Goal: Transaction & Acquisition: Subscribe to service/newsletter

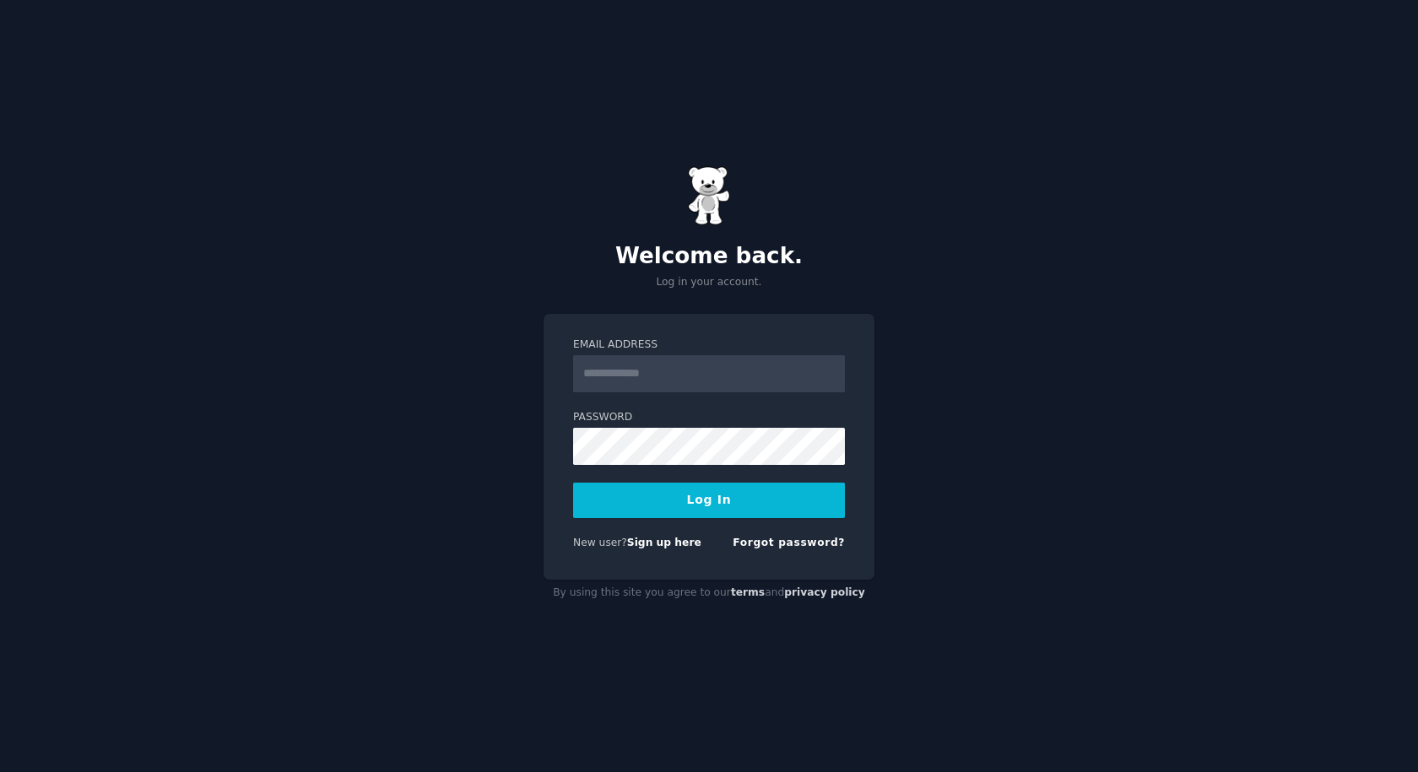
click at [1173, 482] on div "Welcome back. Log in your account. Email Address Password Log In New user? Sign…" at bounding box center [709, 386] width 1418 height 772
click at [660, 366] on input "Email Address" at bounding box center [709, 373] width 272 height 37
type input "**********"
click at [652, 538] on link "Sign up here" at bounding box center [664, 543] width 74 height 12
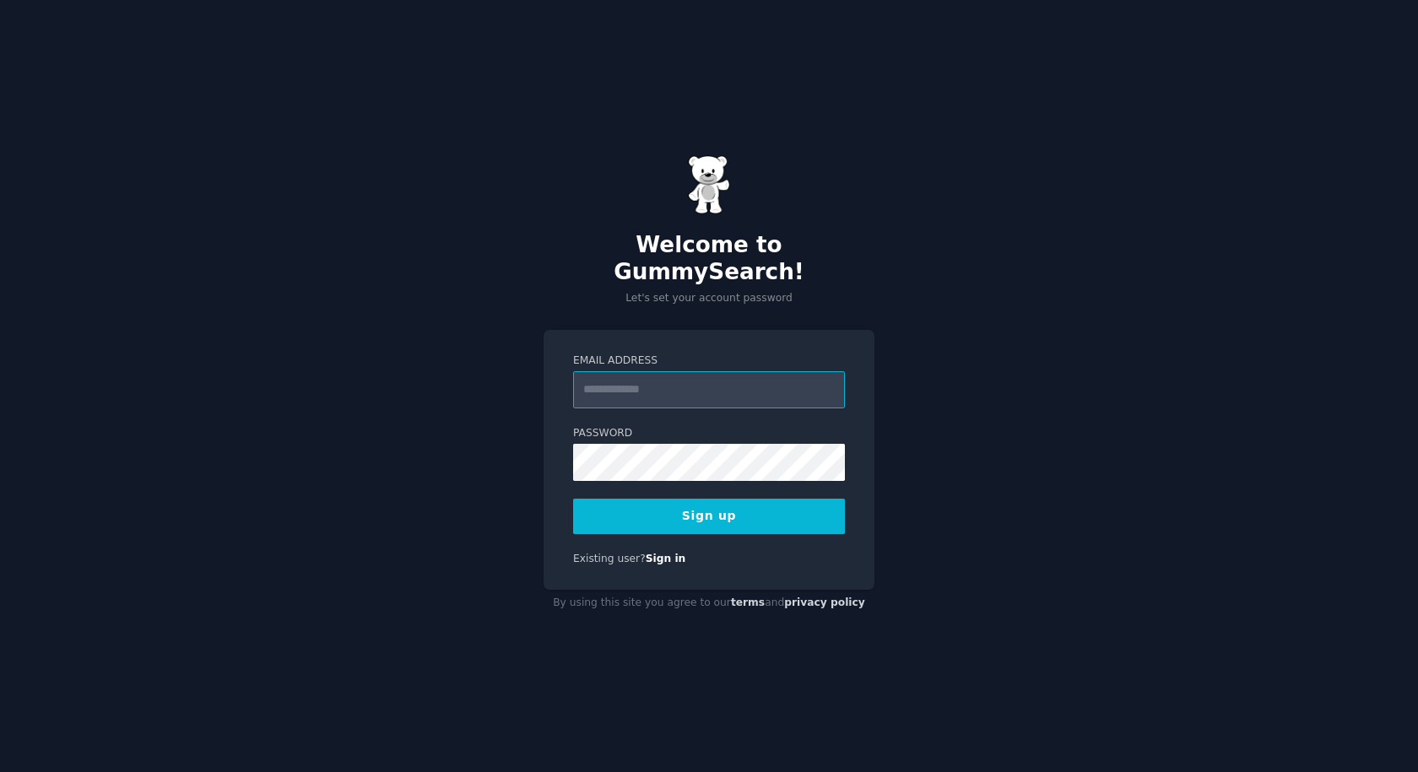
click at [634, 376] on input "Email Address" at bounding box center [709, 389] width 272 height 37
type input "**********"
click at [710, 509] on button "Sign up" at bounding box center [709, 516] width 272 height 35
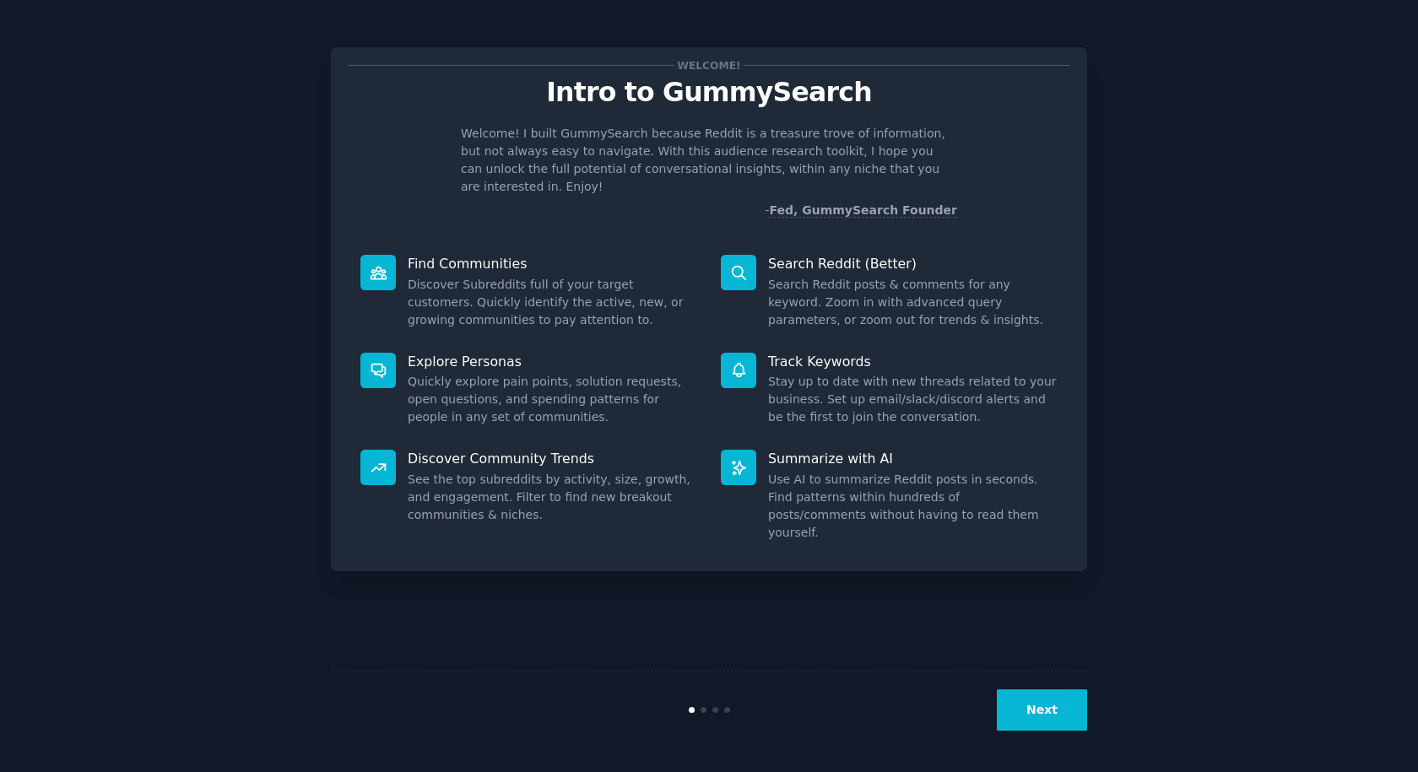
click at [1063, 707] on button "Next" at bounding box center [1042, 709] width 90 height 41
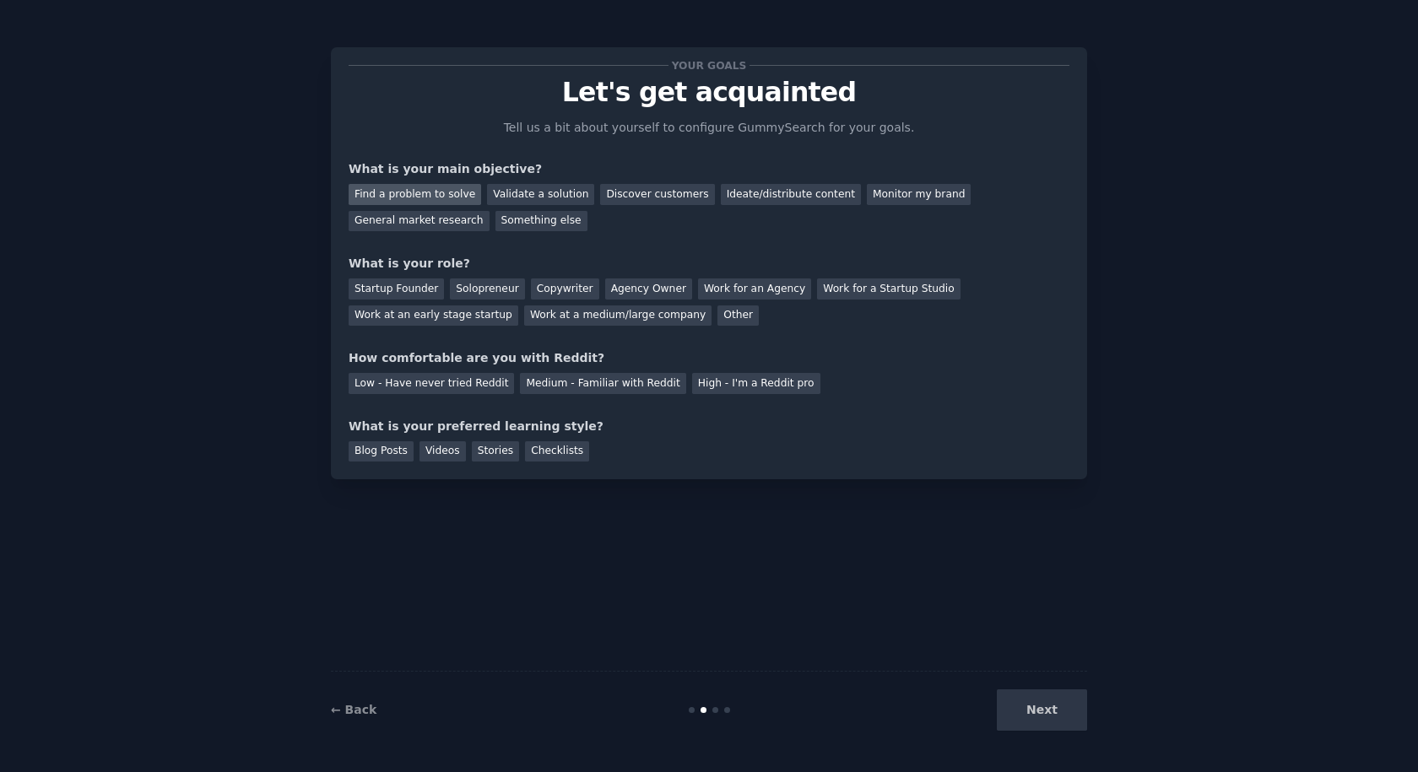
click at [402, 198] on div "Find a problem to solve" at bounding box center [414, 194] width 132 height 21
click at [649, 197] on div "Discover customers" at bounding box center [657, 194] width 114 height 21
click at [425, 192] on div "Find a problem to solve" at bounding box center [414, 194] width 132 height 21
click at [491, 291] on div "Solopreneur" at bounding box center [487, 288] width 74 height 21
click at [602, 385] on div "Medium - Familiar with Reddit" at bounding box center [602, 383] width 165 height 21
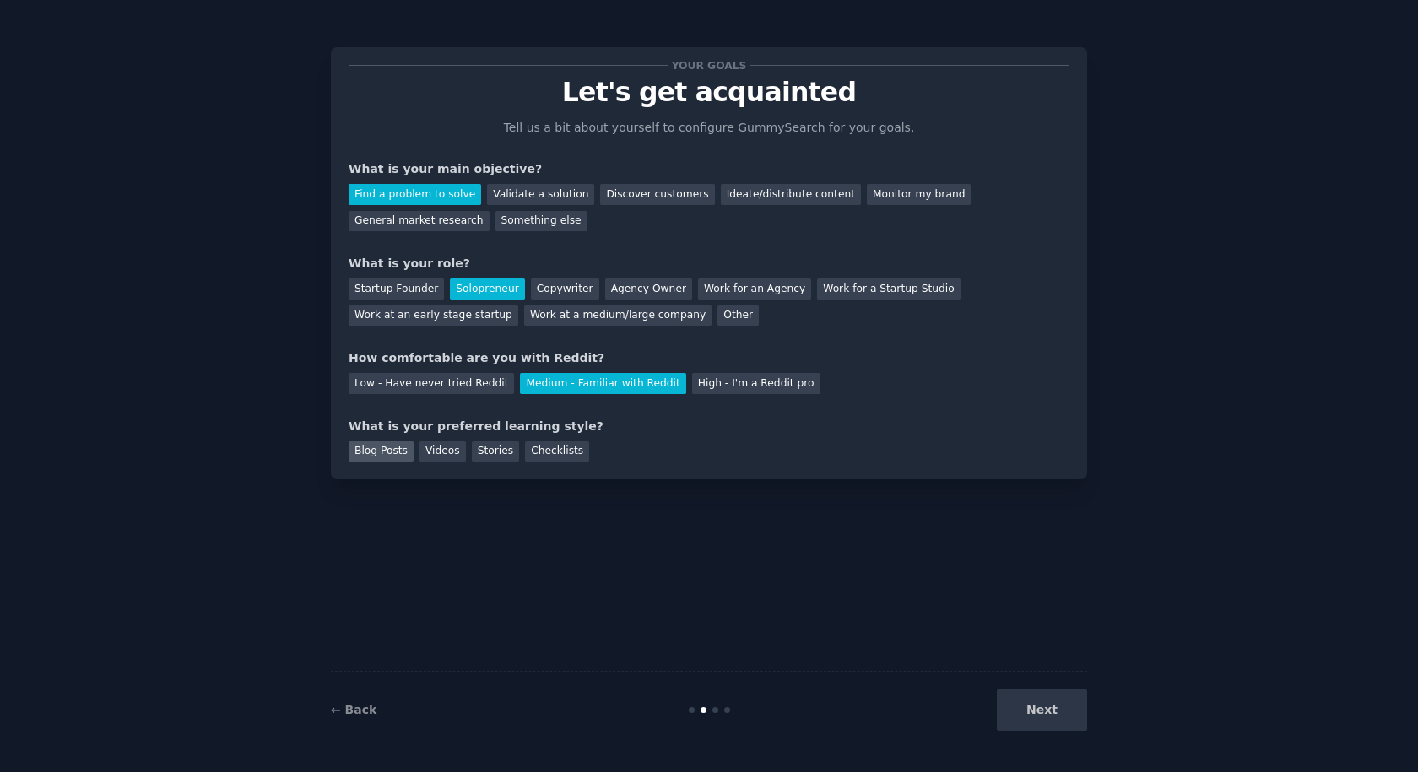
drag, startPoint x: 385, startPoint y: 448, endPoint x: 395, endPoint y: 450, distance: 10.3
click at [385, 449] on div "Blog Posts" at bounding box center [380, 451] width 65 height 21
click at [1066, 722] on button "Next" at bounding box center [1042, 709] width 90 height 41
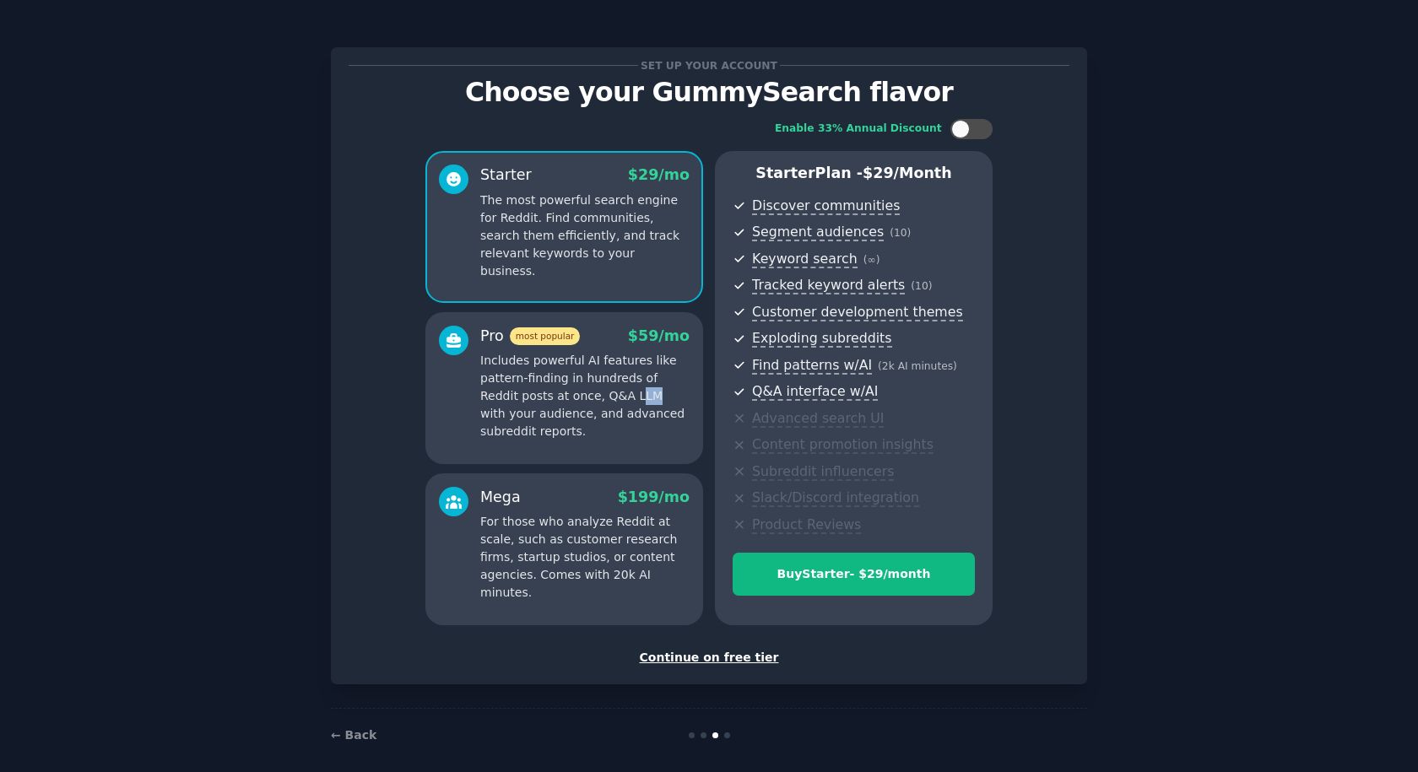
drag, startPoint x: 588, startPoint y: 394, endPoint x: 602, endPoint y: 394, distance: 14.3
click at [602, 394] on p "Includes powerful AI features like pattern-finding in hundreds of Reddit posts …" at bounding box center [584, 396] width 209 height 89
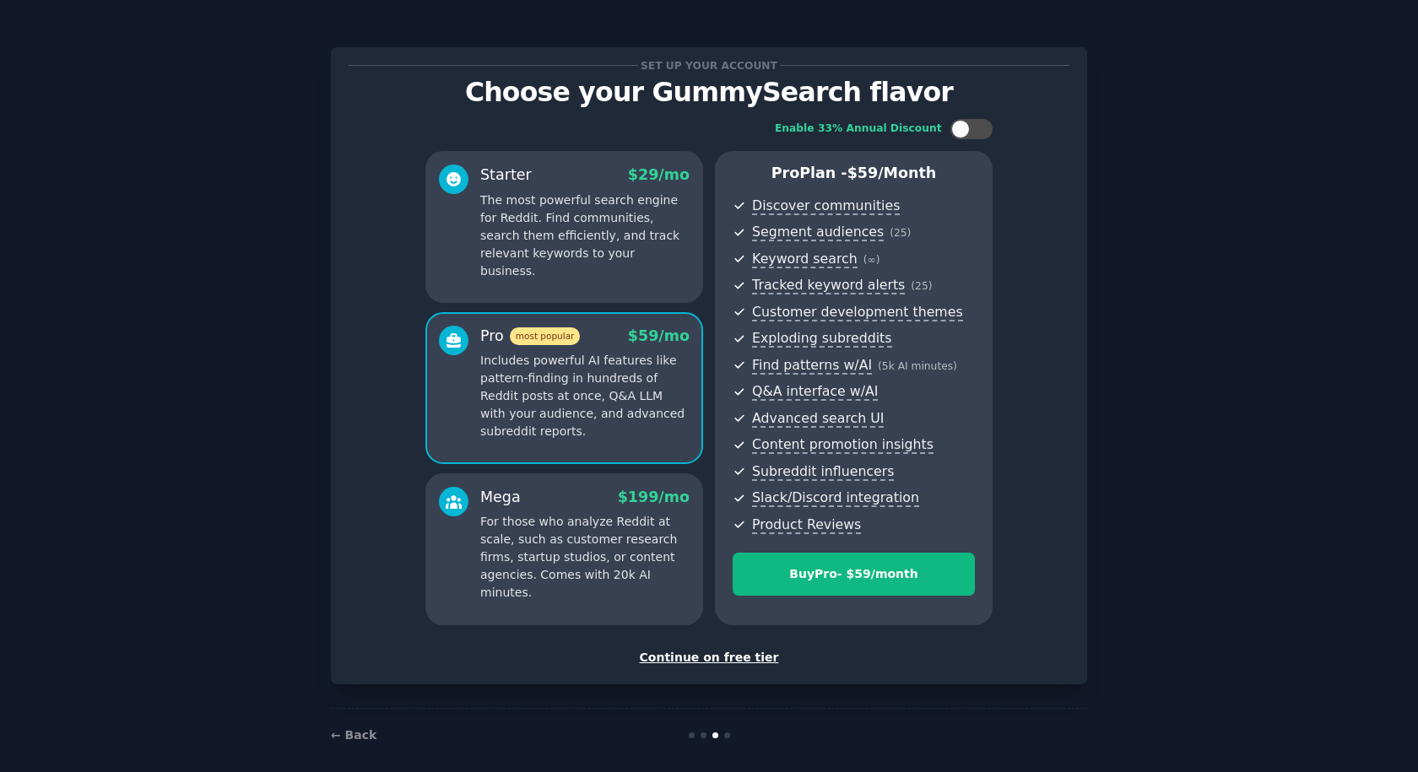
click at [578, 492] on div "Mega $ 199 /mo" at bounding box center [584, 497] width 209 height 21
drag, startPoint x: 552, startPoint y: 396, endPoint x: 603, endPoint y: 394, distance: 51.5
click at [603, 394] on p "Includes powerful AI features like pattern-finding in hundreds of Reddit posts …" at bounding box center [584, 396] width 209 height 89
click at [691, 662] on div "Continue on free tier" at bounding box center [708, 658] width 721 height 18
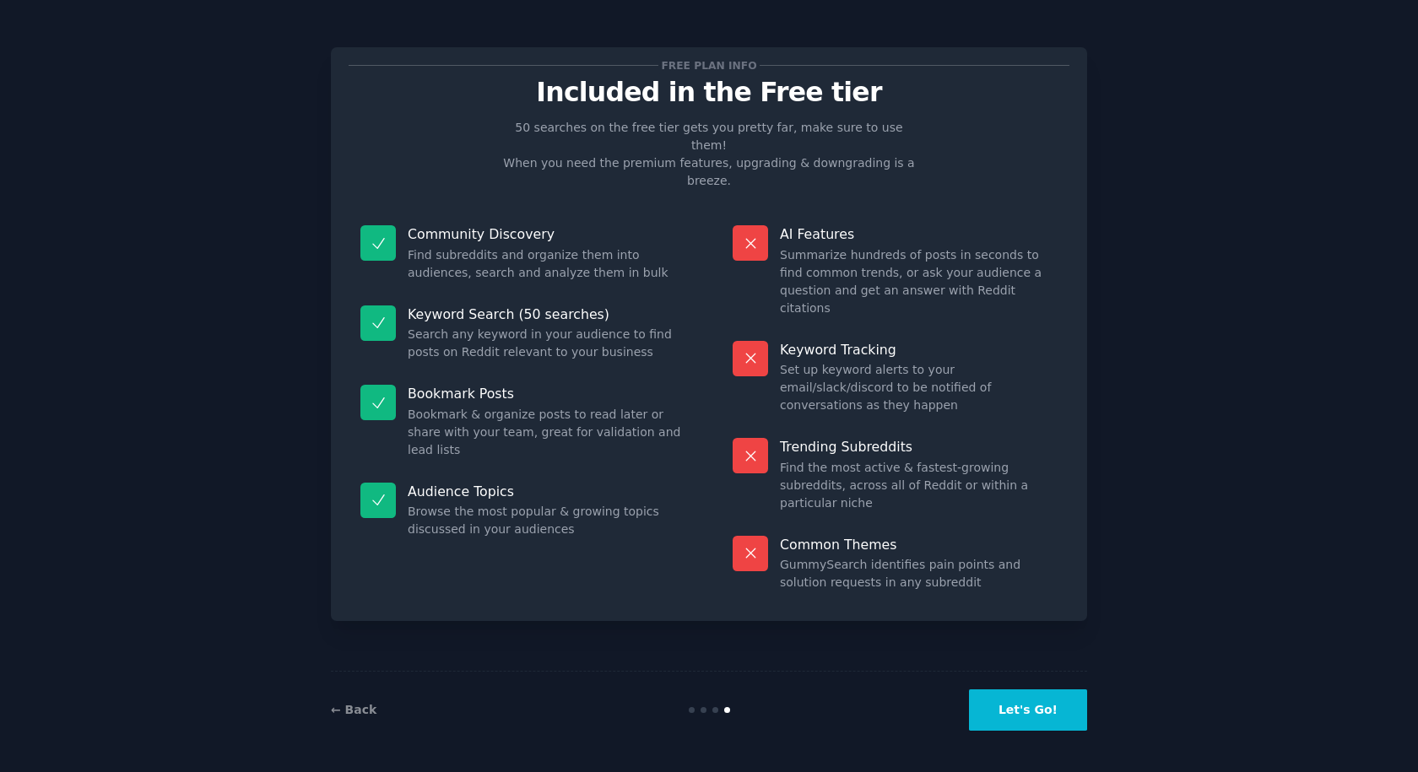
click at [1028, 703] on button "Let's Go!" at bounding box center [1028, 709] width 118 height 41
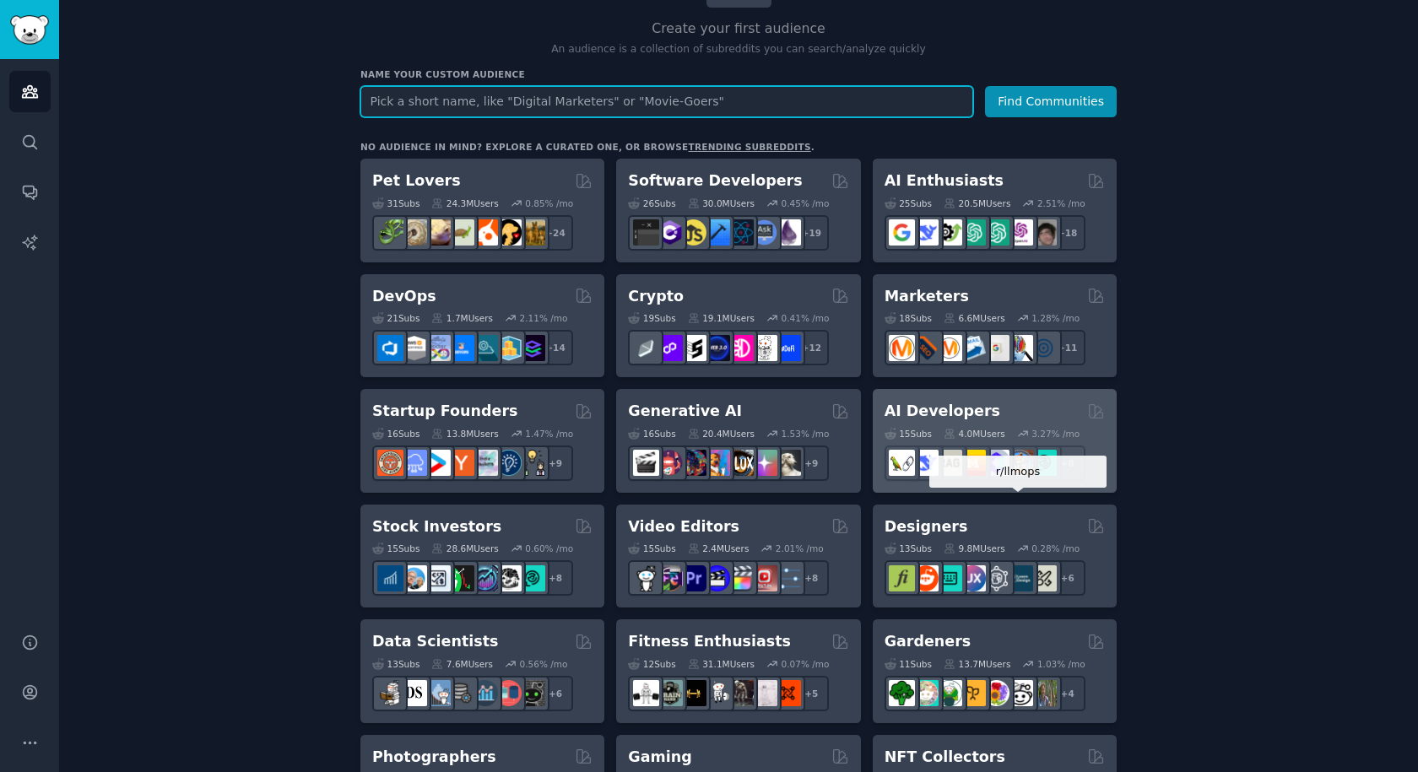
scroll to position [338, 0]
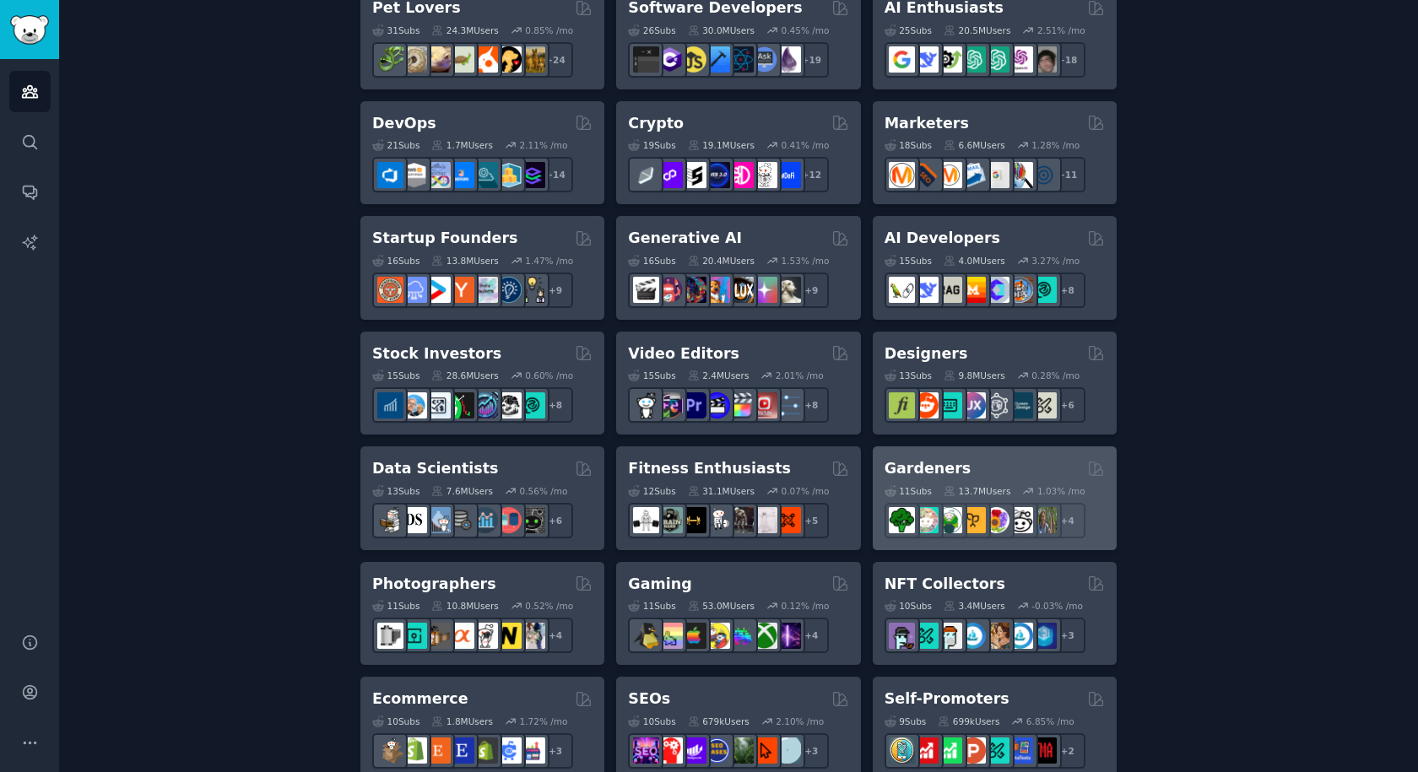
click at [948, 467] on h2 "Gardeners" at bounding box center [927, 468] width 87 height 21
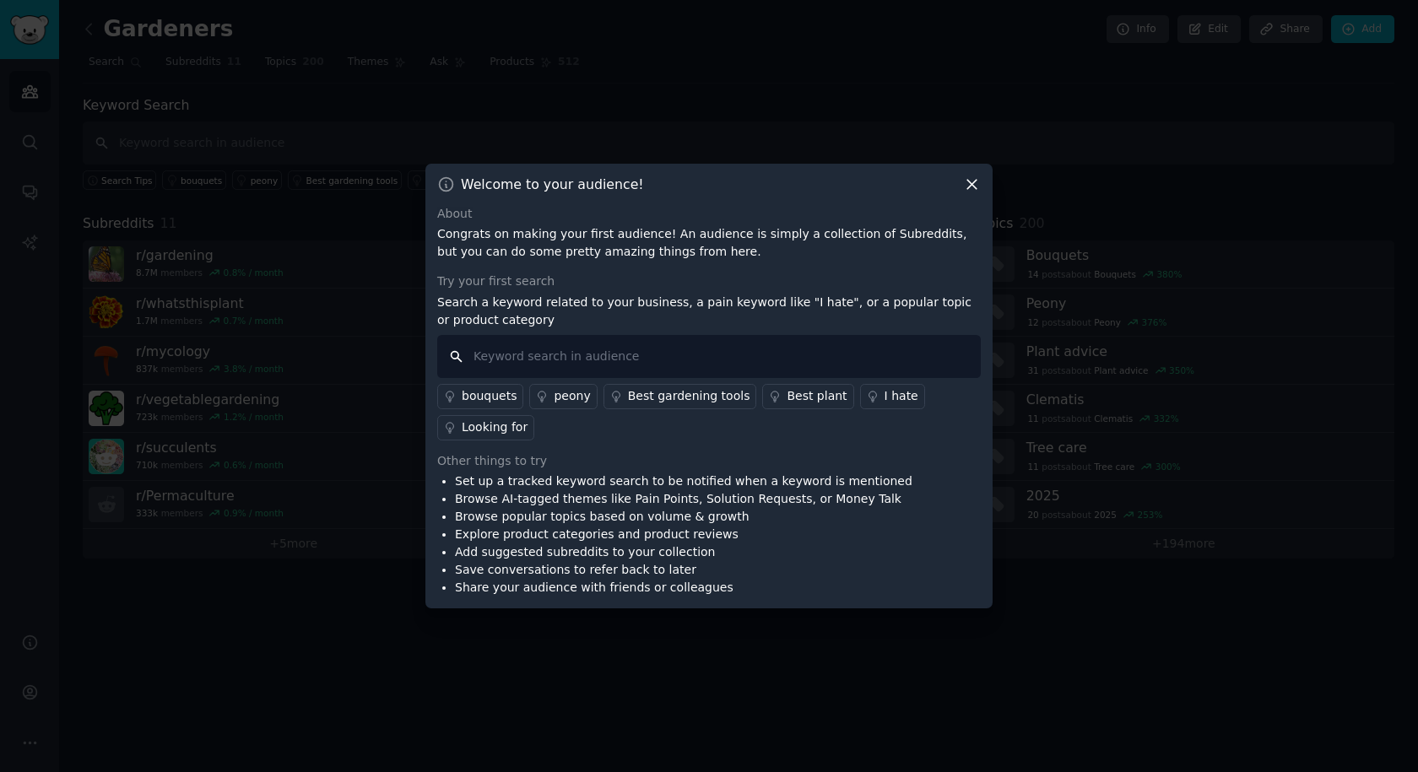
click at [744, 359] on input "text" at bounding box center [708, 356] width 543 height 43
click at [667, 393] on div "Best gardening tools" at bounding box center [689, 396] width 122 height 18
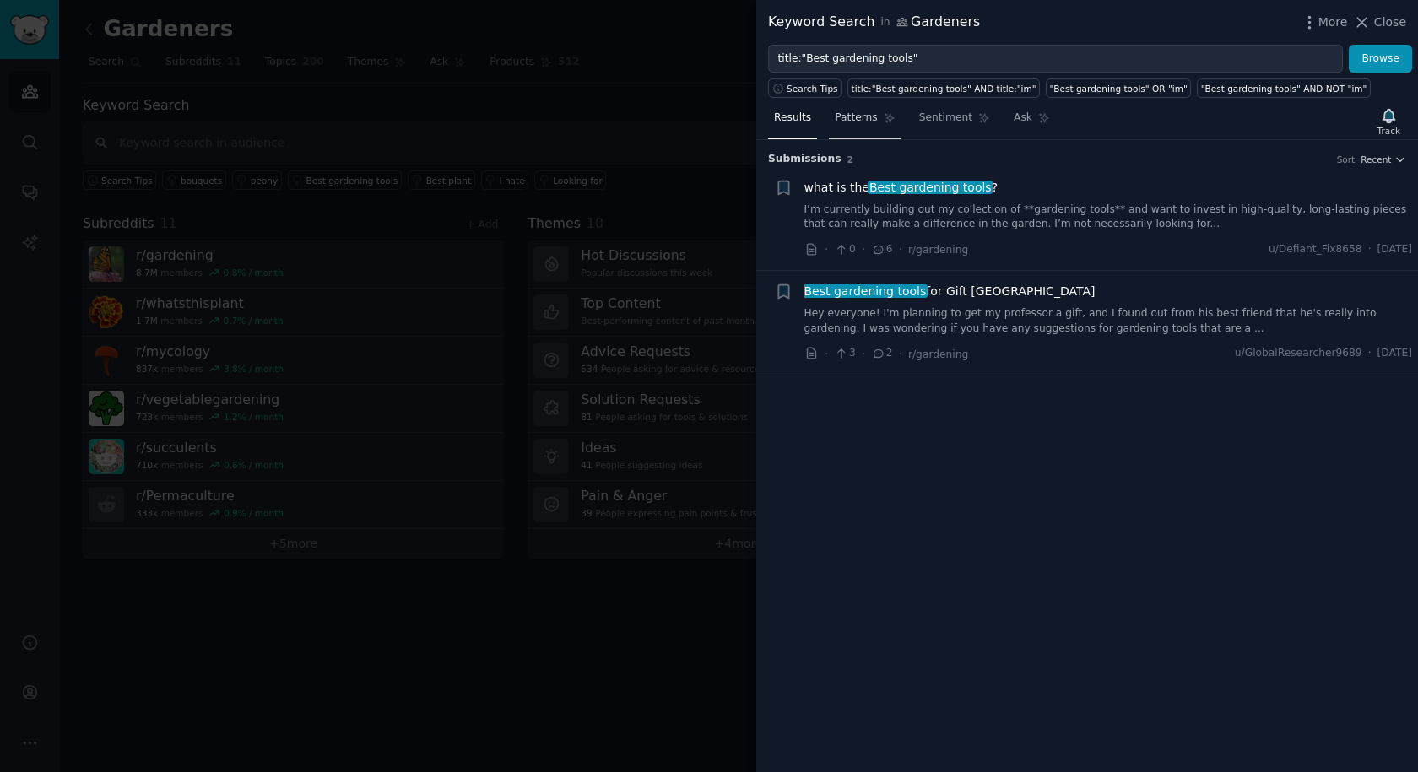
click at [872, 126] on link "Patterns" at bounding box center [865, 122] width 72 height 35
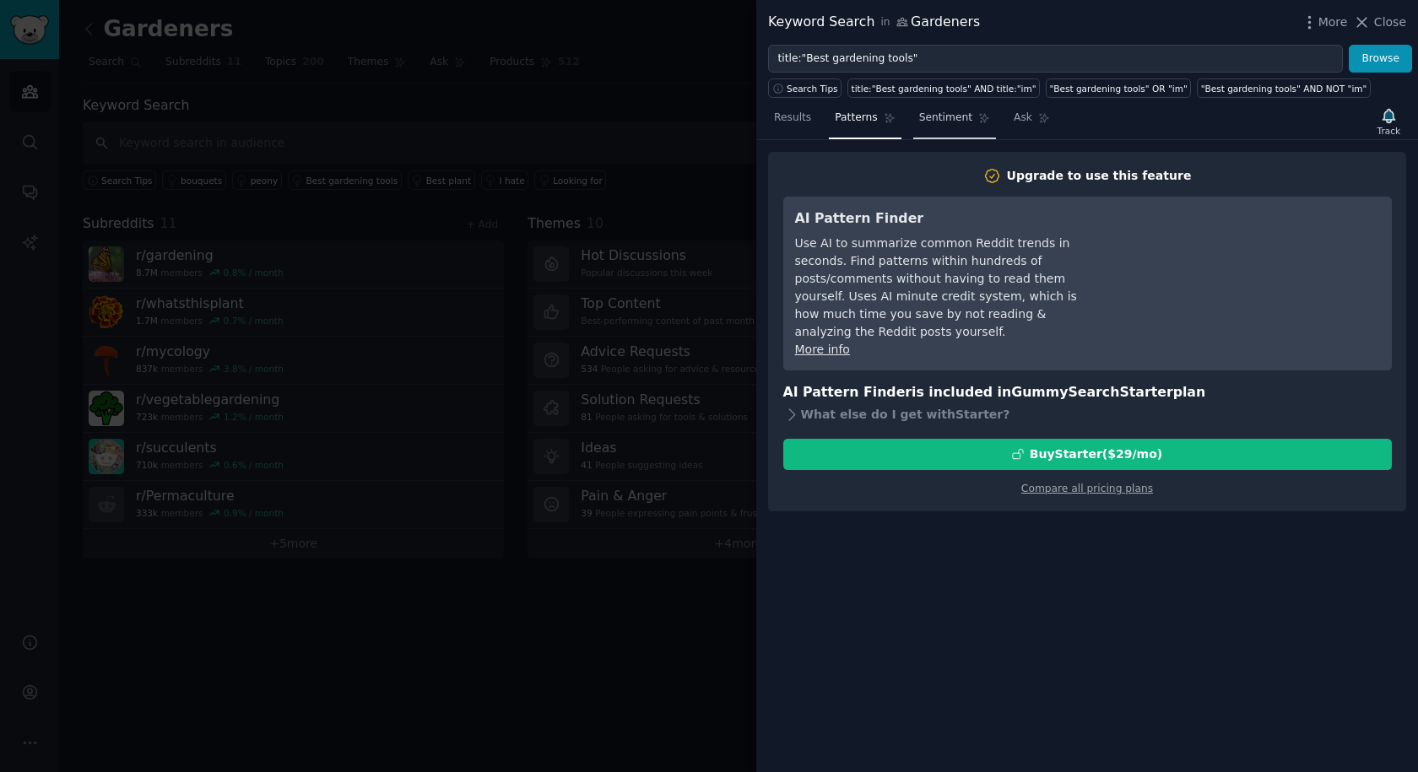
click at [930, 120] on span "Sentiment" at bounding box center [945, 118] width 53 height 15
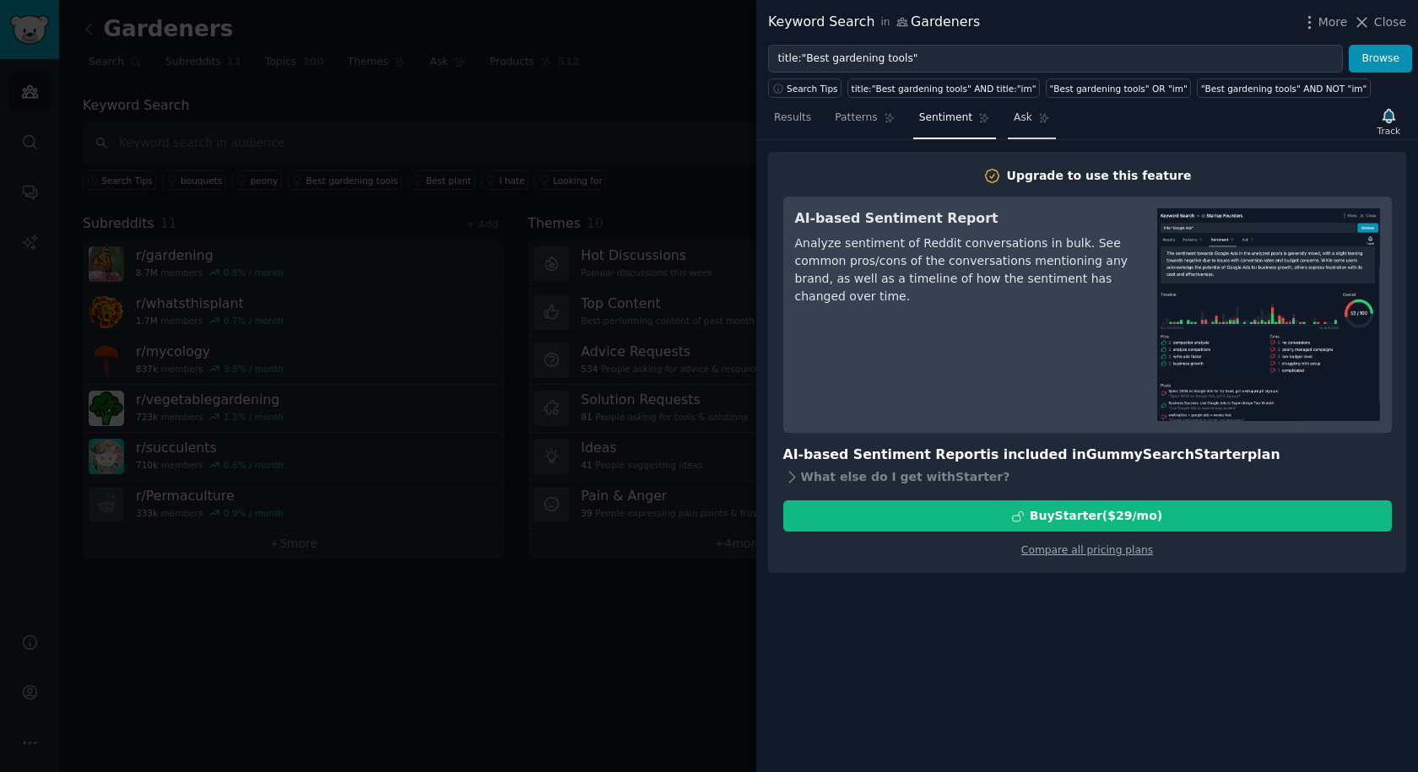
click at [1011, 129] on link "Ask" at bounding box center [1031, 122] width 48 height 35
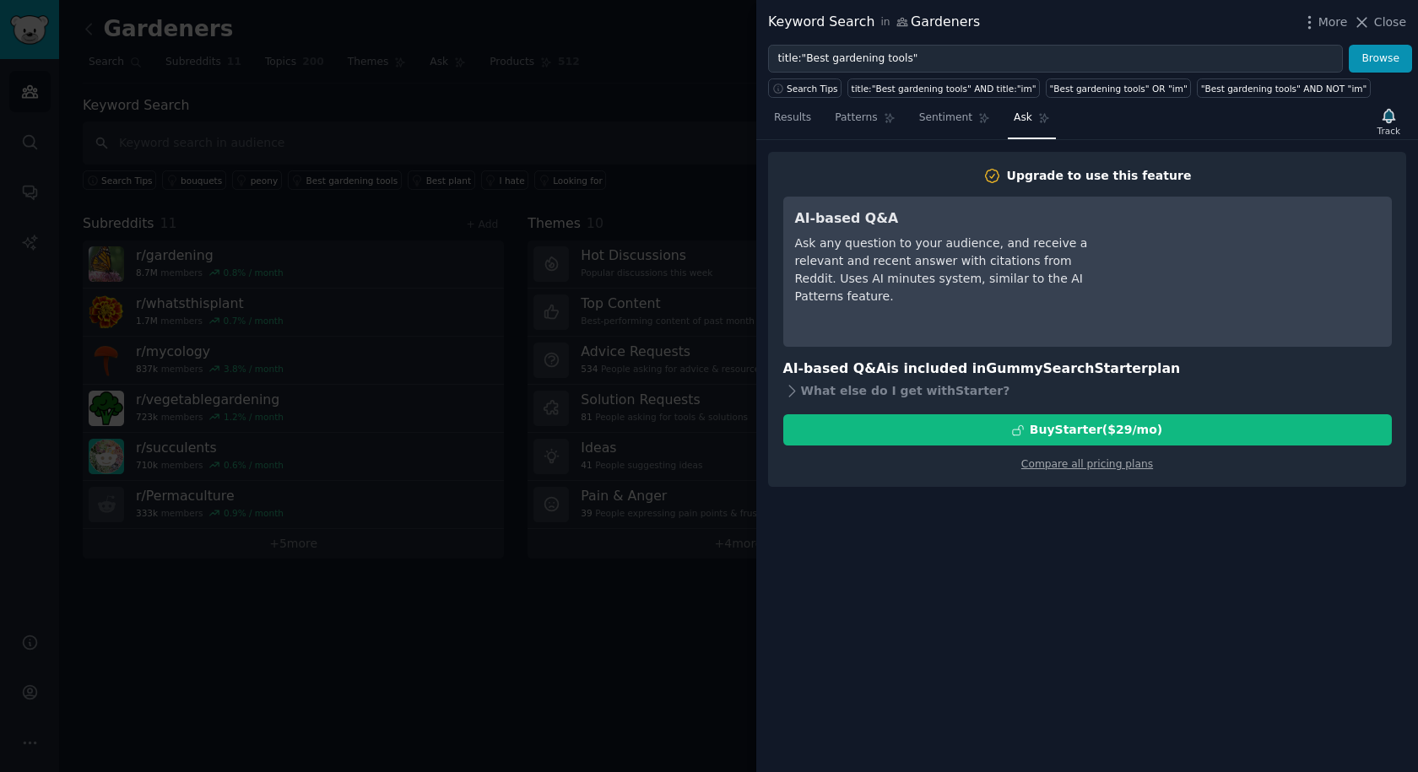
click at [539, 718] on div at bounding box center [709, 386] width 1418 height 772
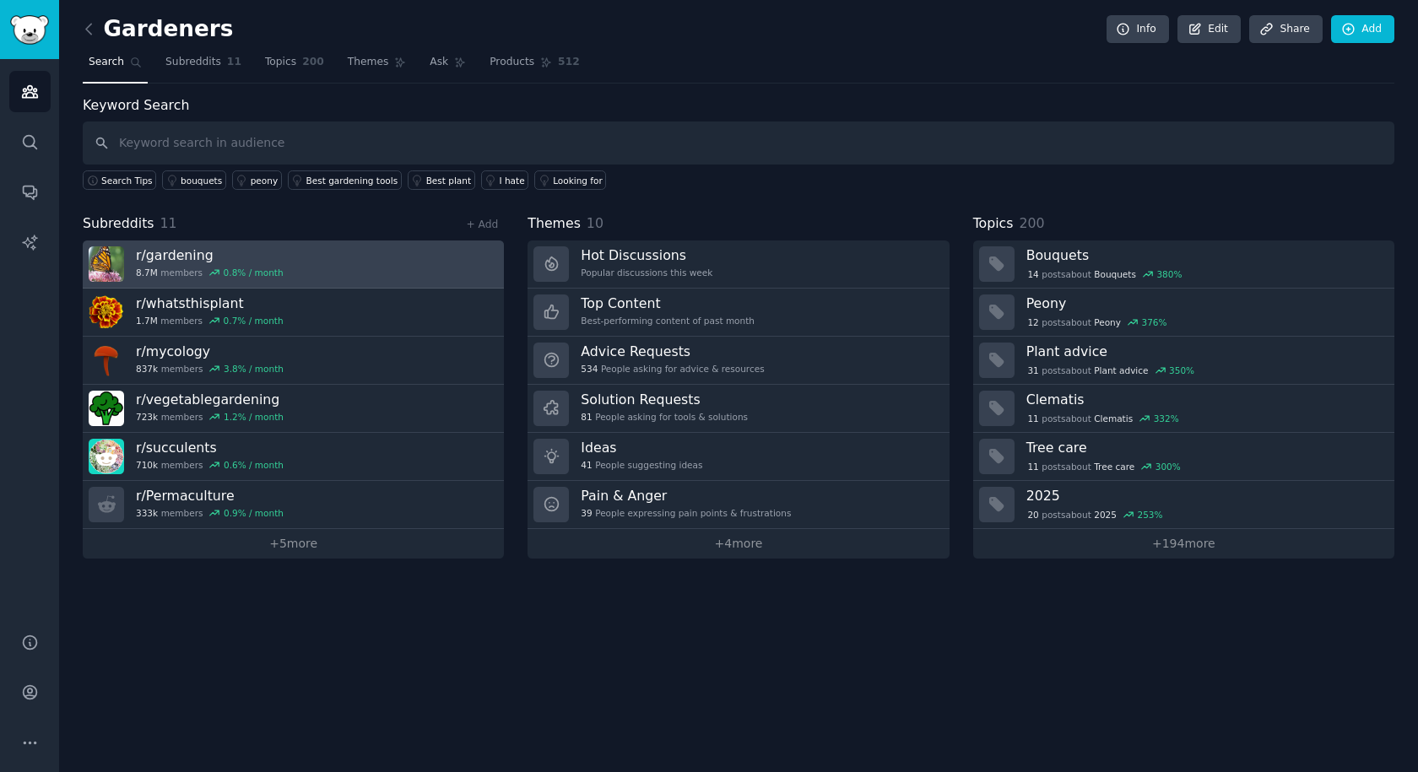
click at [165, 258] on h3 "r/ gardening" at bounding box center [210, 255] width 148 height 18
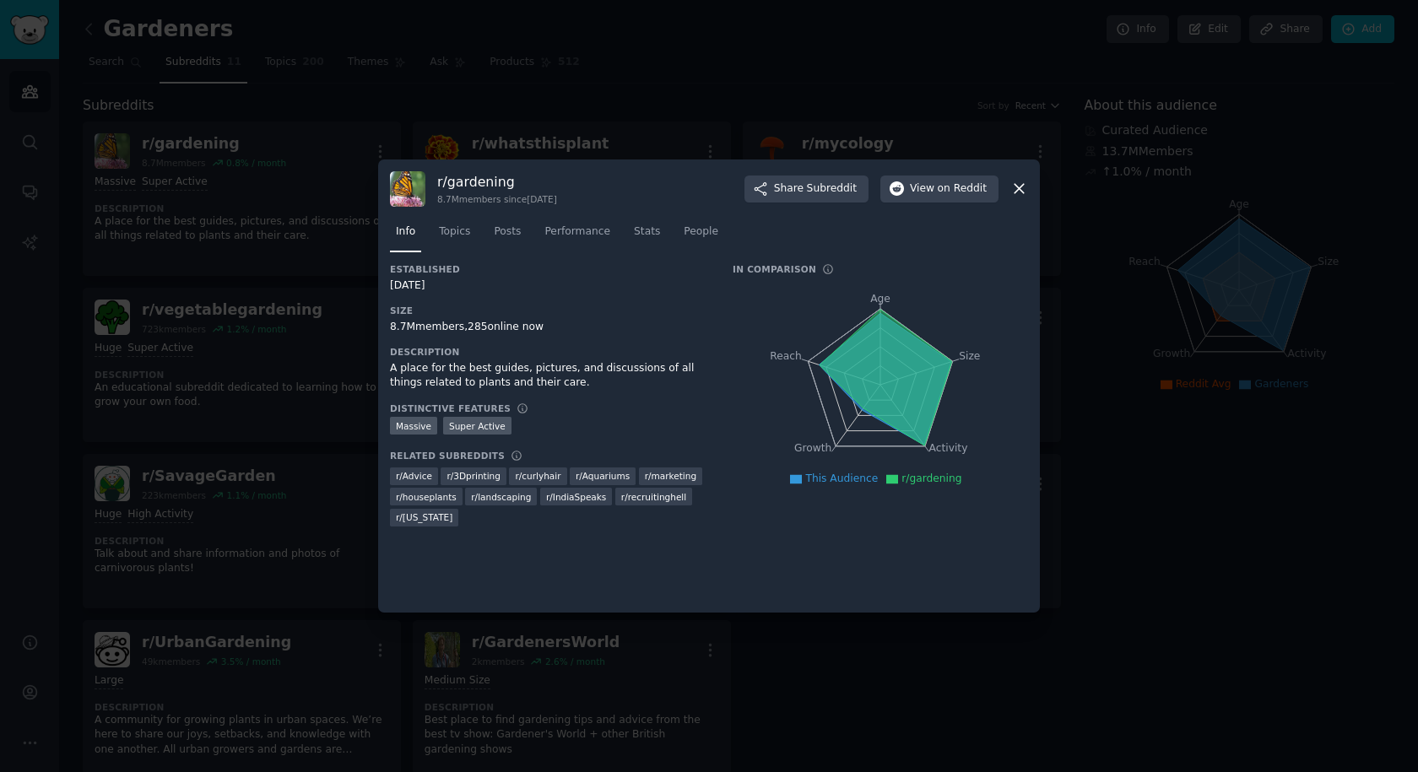
click at [427, 283] on div "[DATE]" at bounding box center [549, 285] width 319 height 15
click at [412, 480] on span "r/ Advice" at bounding box center [414, 476] width 36 height 12
drag, startPoint x: 659, startPoint y: 225, endPoint x: 677, endPoint y: 232, distance: 19.0
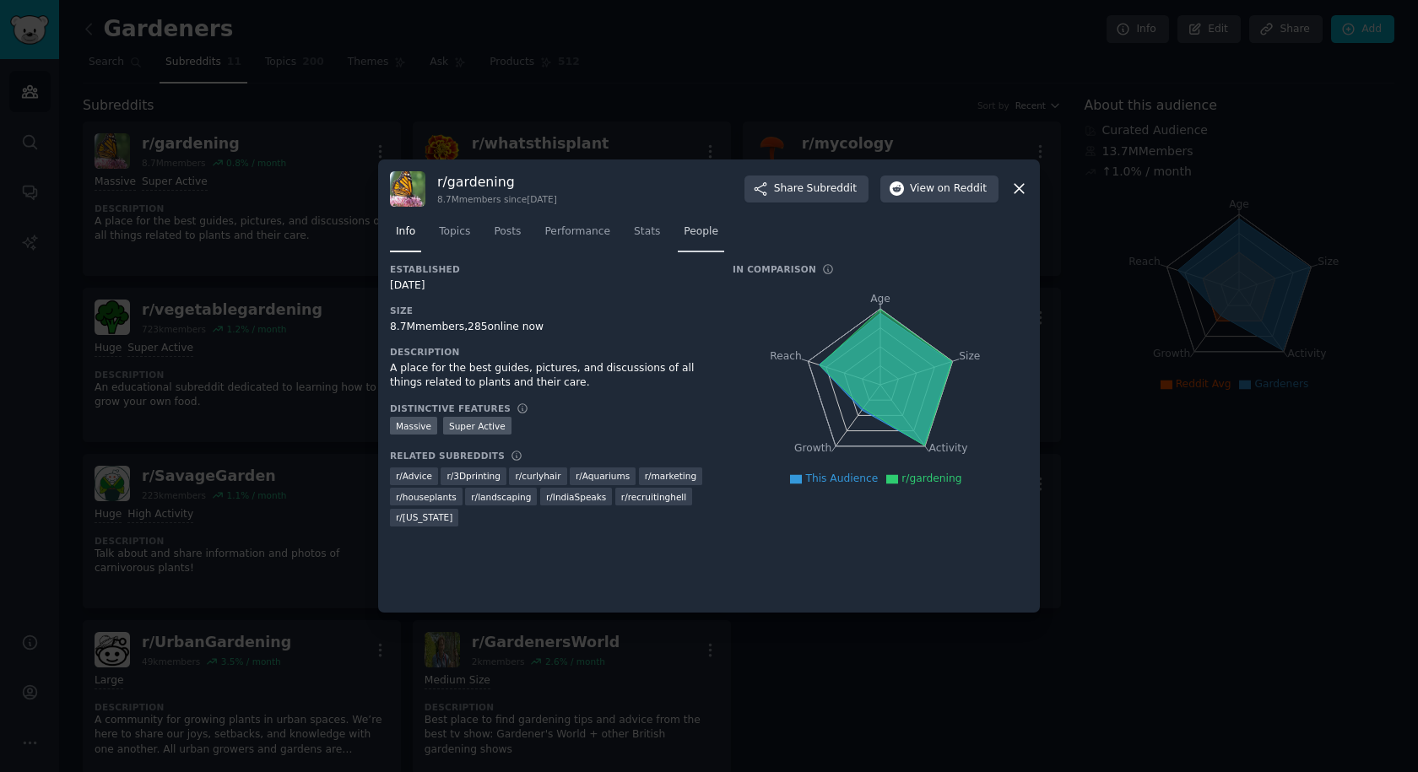
click at [659, 226] on nav "Info Topics Posts Performance Stats People" at bounding box center [709, 236] width 638 height 35
click at [683, 233] on span "People" at bounding box center [700, 231] width 35 height 15
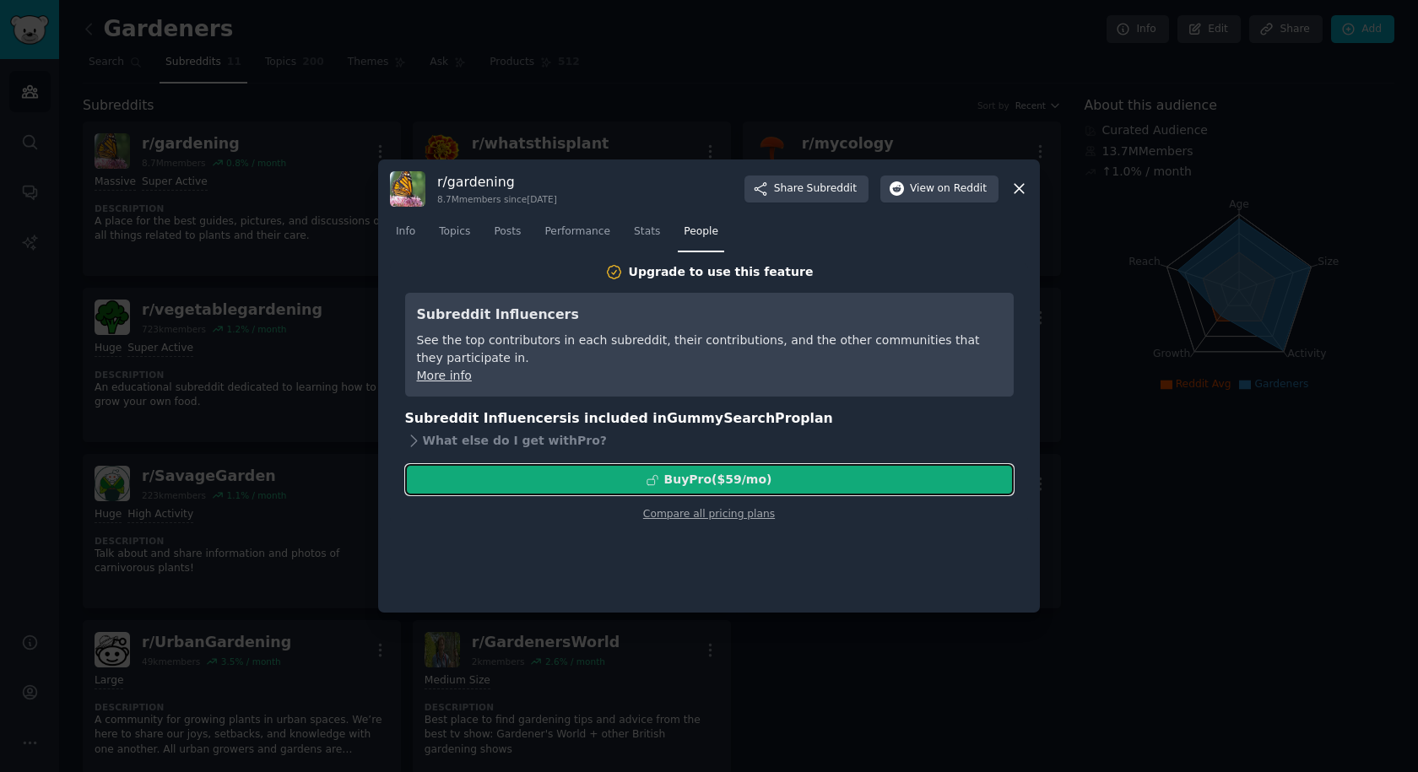
click at [665, 478] on div "Buy Pro ($ 59 /mo )" at bounding box center [709, 480] width 607 height 18
